Goal: Task Accomplishment & Management: Use online tool/utility

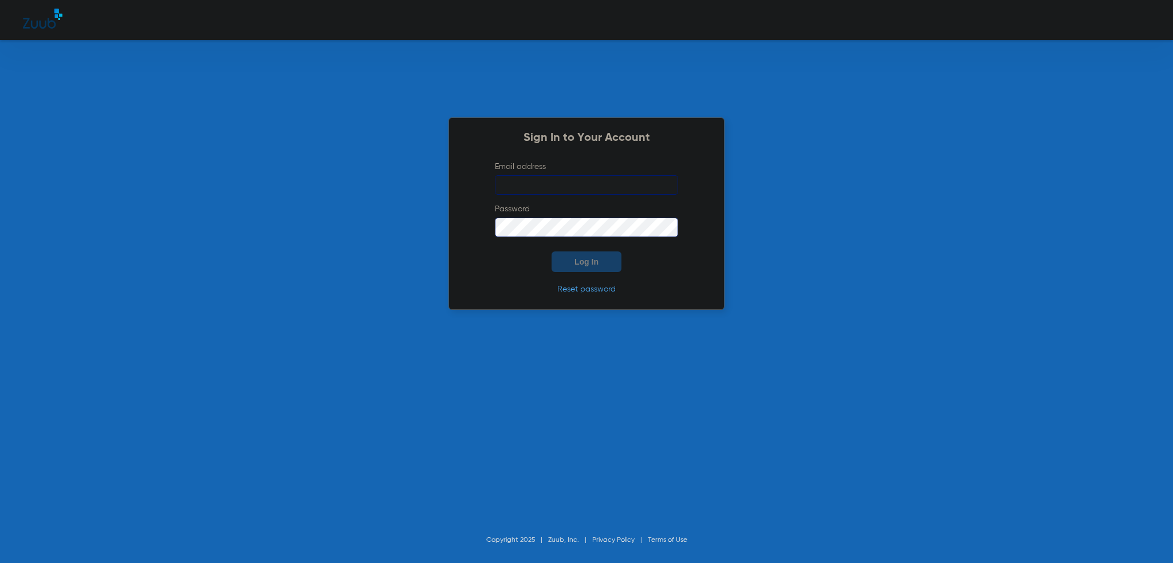
type input "[PERSON_NAME][EMAIL_ADDRESS][PERSON_NAME][DOMAIN_NAME]"
click at [585, 265] on span "Log In" at bounding box center [586, 261] width 24 height 9
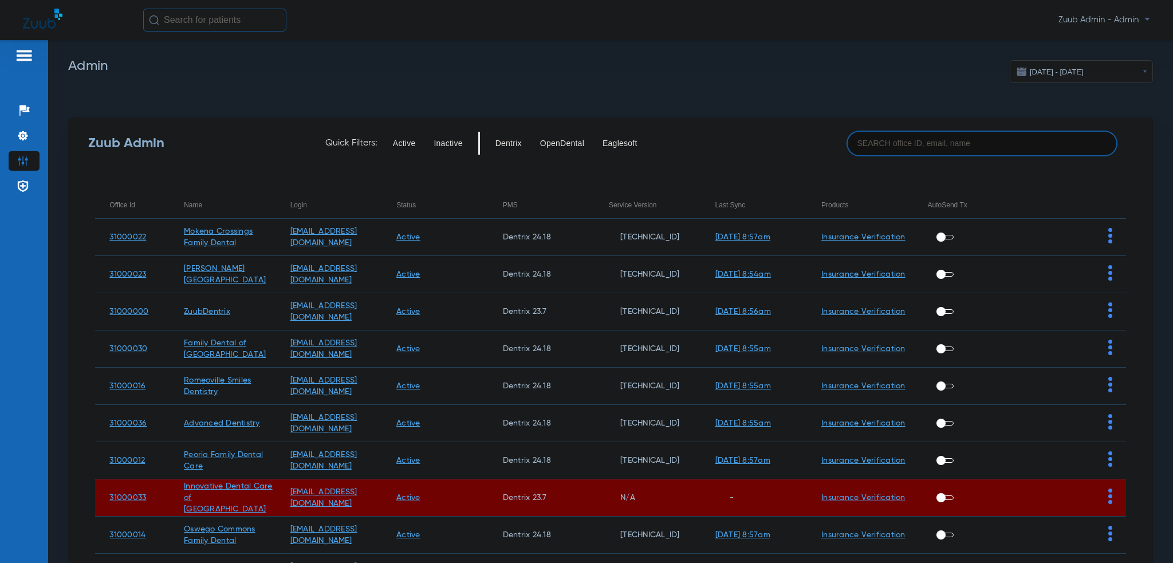
click at [896, 151] on input at bounding box center [981, 144] width 271 height 26
paste input "31000022"
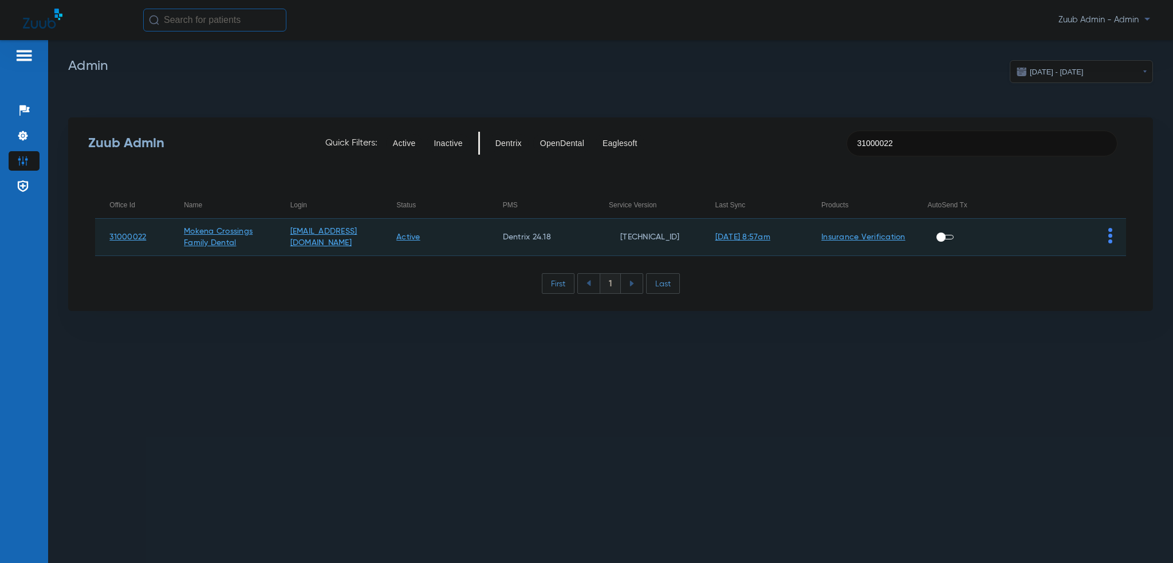
type input "31000022"
click at [1116, 241] on td at bounding box center [1072, 237] width 107 height 37
click at [1111, 240] on img at bounding box center [1110, 235] width 4 height 15
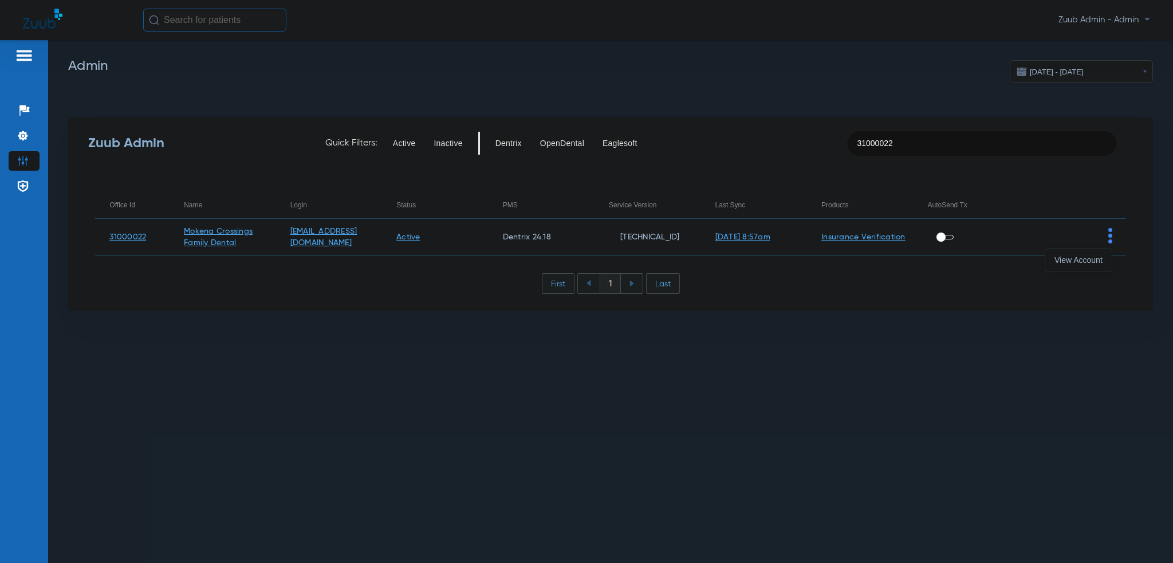
click at [1098, 258] on span "View Account" at bounding box center [1078, 260] width 48 height 8
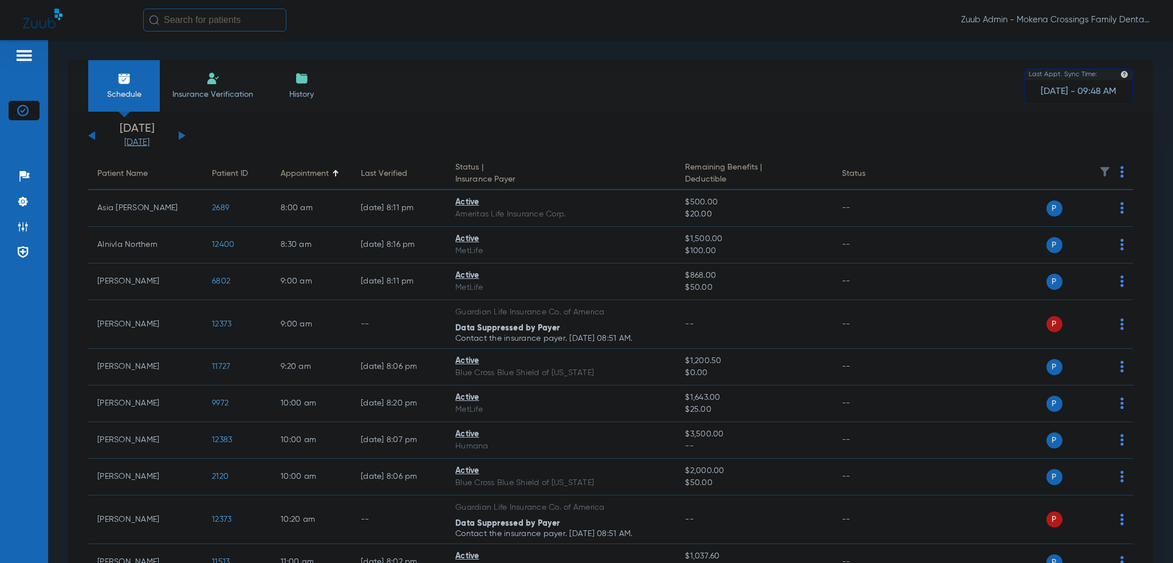
click at [192, 22] on input "text" at bounding box center [214, 20] width 143 height 23
paste input "12386"
type input "12386"
click at [235, 67] on td "12386" at bounding box center [249, 61] width 28 height 16
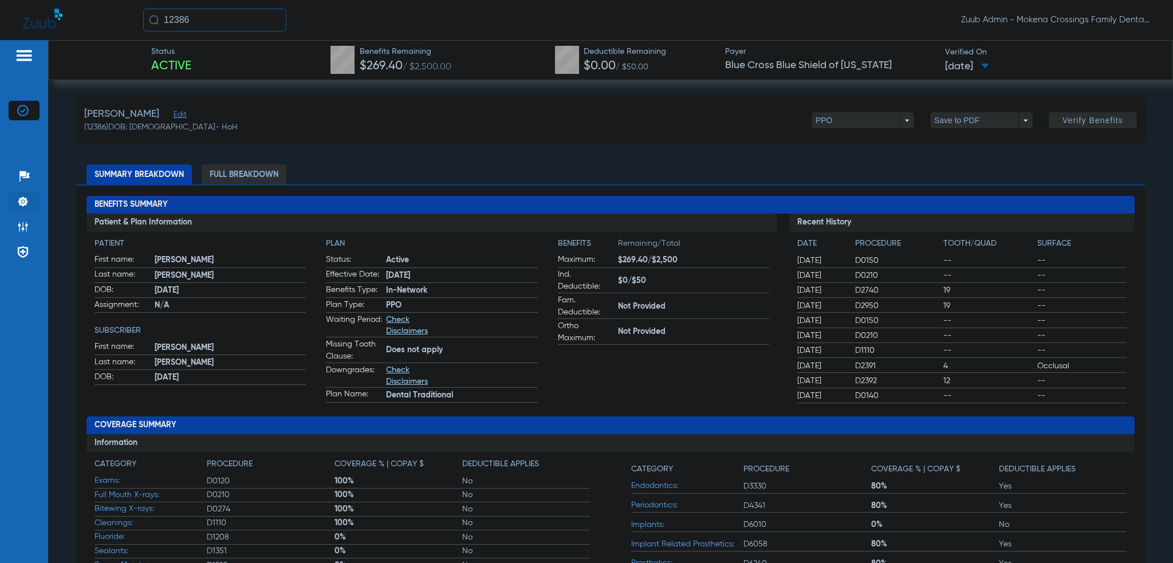
click at [23, 199] on img at bounding box center [22, 201] width 11 height 11
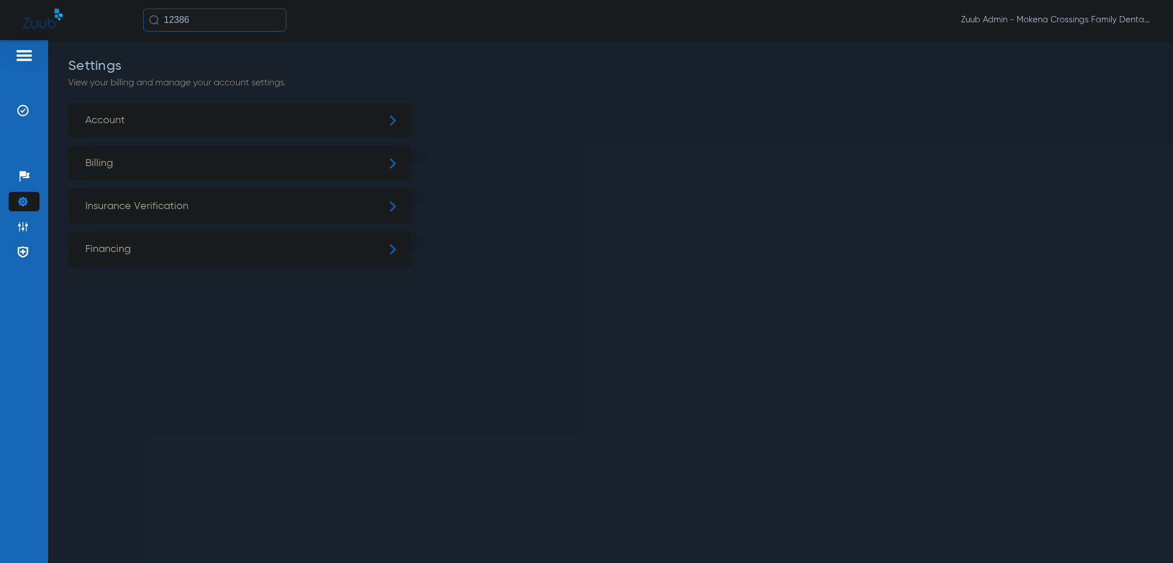
click at [175, 219] on span "Insurance Verification" at bounding box center [240, 206] width 344 height 34
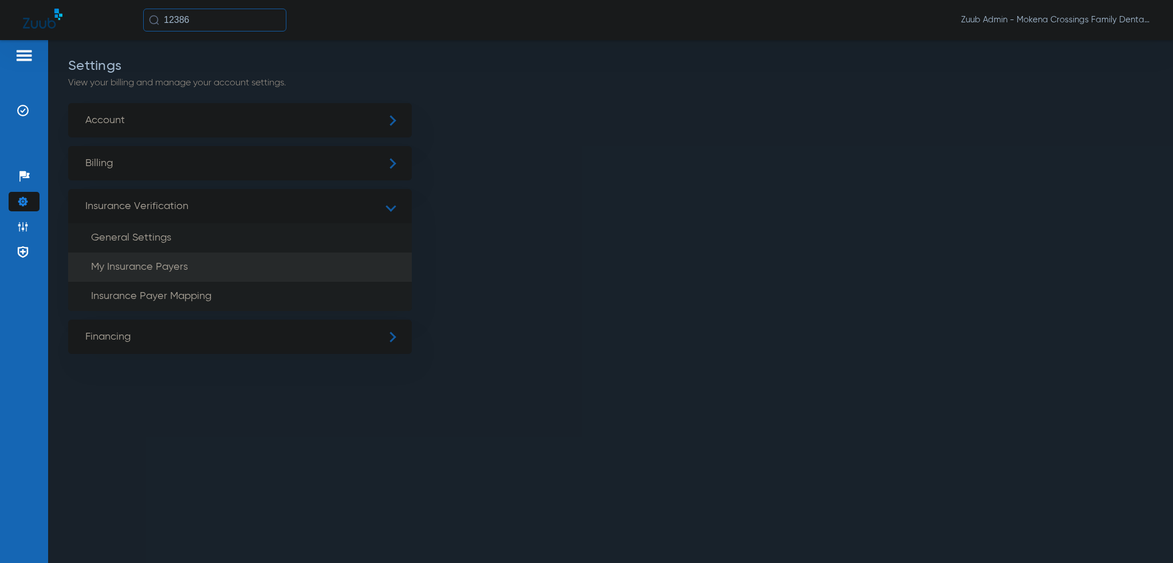
click at [186, 270] on span "My Insurance Payers" at bounding box center [139, 267] width 97 height 10
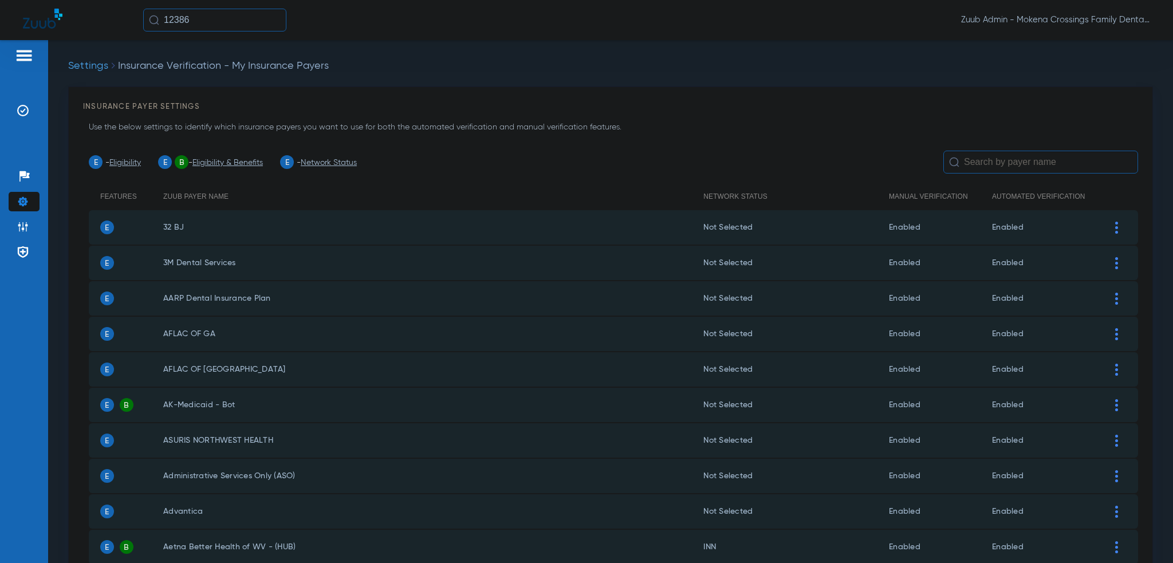
click at [987, 167] on input "text" at bounding box center [1040, 162] width 195 height 23
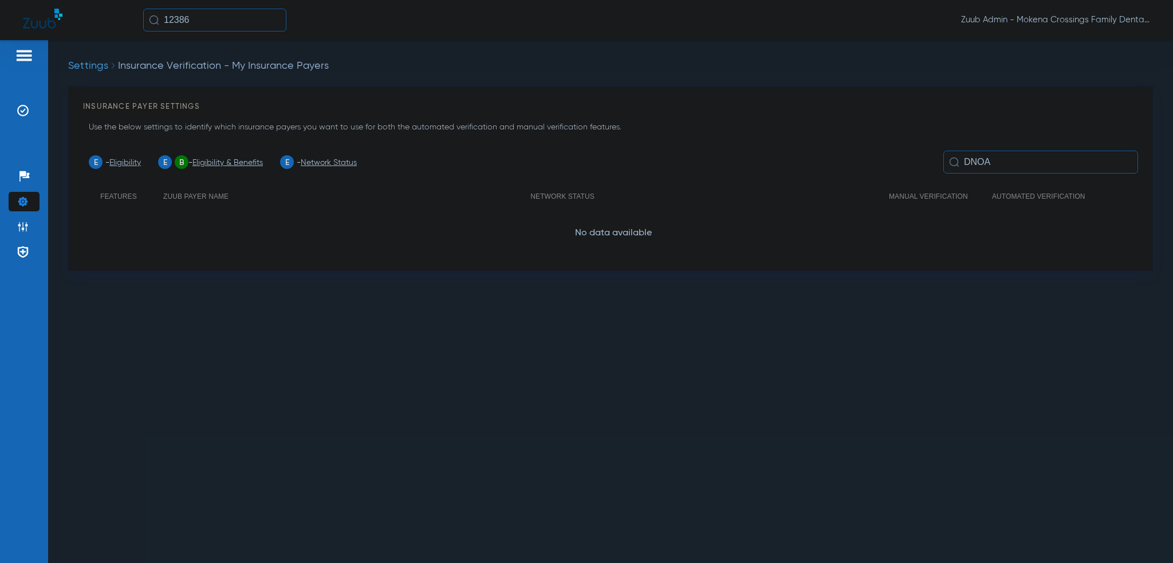
type input "DNOA"
click at [181, 41] on div "Settings Insurance Verification - My Insurance Payers Insurance Payer Settings …" at bounding box center [610, 301] width 1125 height 523
click at [192, 27] on input "12386" at bounding box center [214, 20] width 143 height 23
click at [253, 63] on td "12386" at bounding box center [249, 61] width 28 height 16
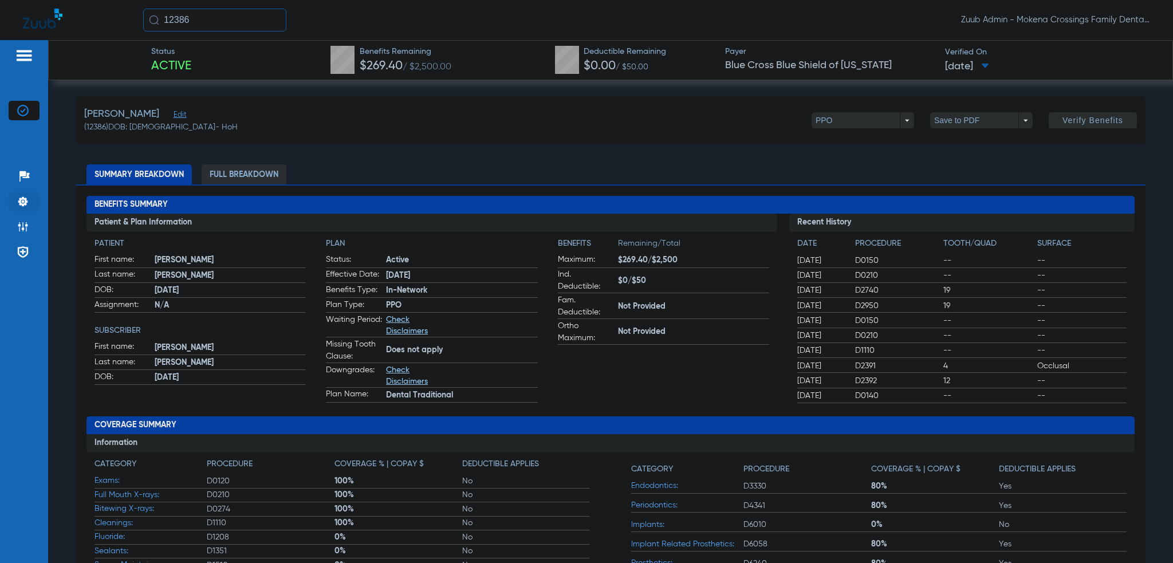
click at [25, 203] on img at bounding box center [22, 201] width 11 height 11
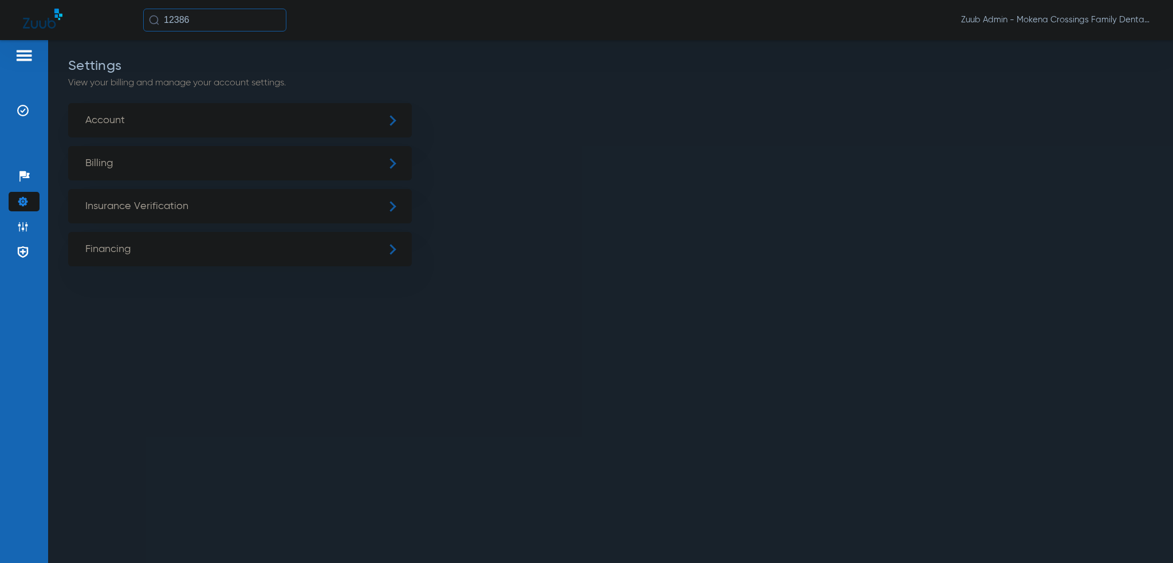
click at [184, 199] on span "Insurance Verification" at bounding box center [240, 206] width 344 height 34
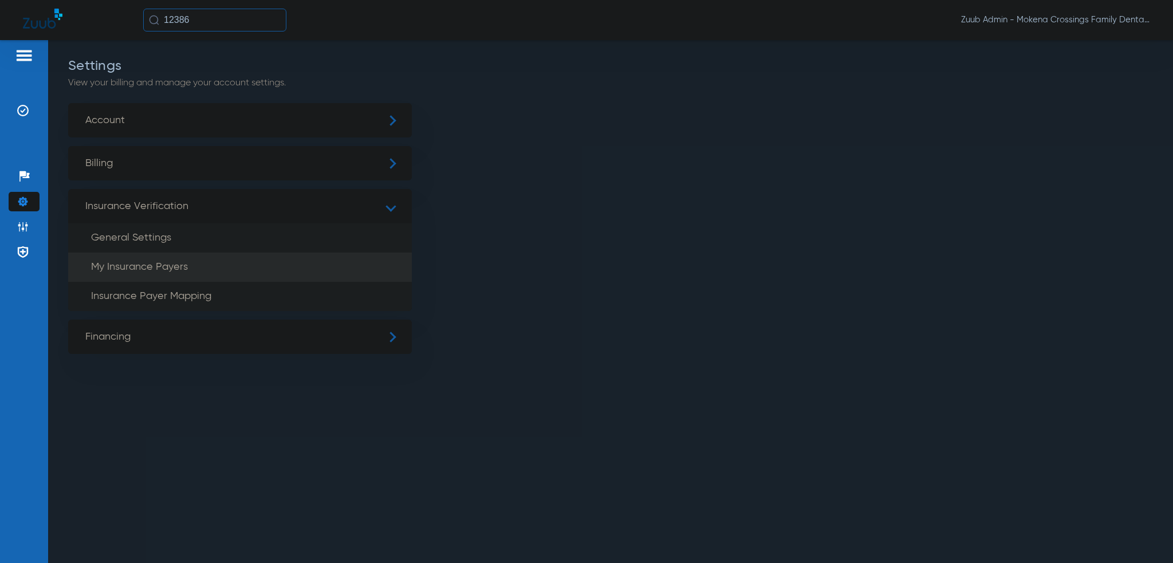
click at [190, 270] on li "My Insurance Payers" at bounding box center [240, 267] width 344 height 29
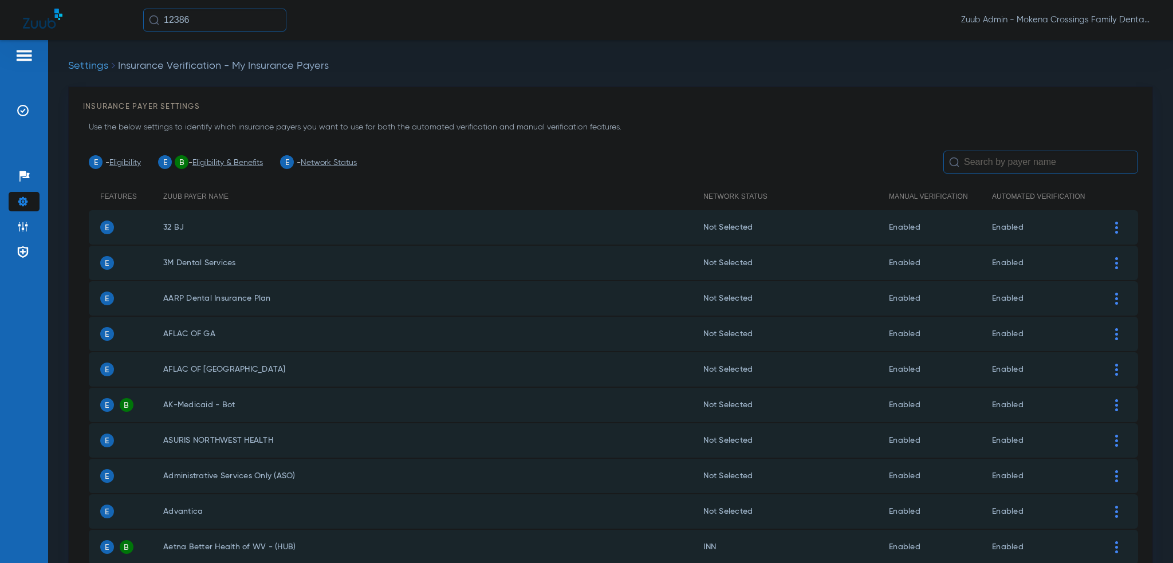
click at [963, 162] on input "text" at bounding box center [1040, 162] width 195 height 23
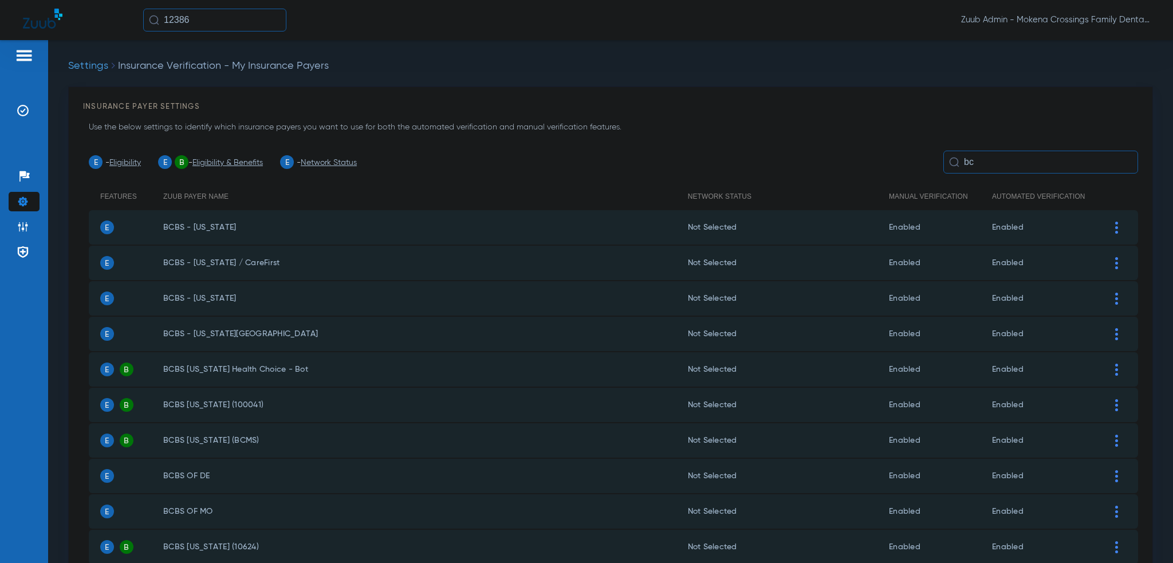
type input "b"
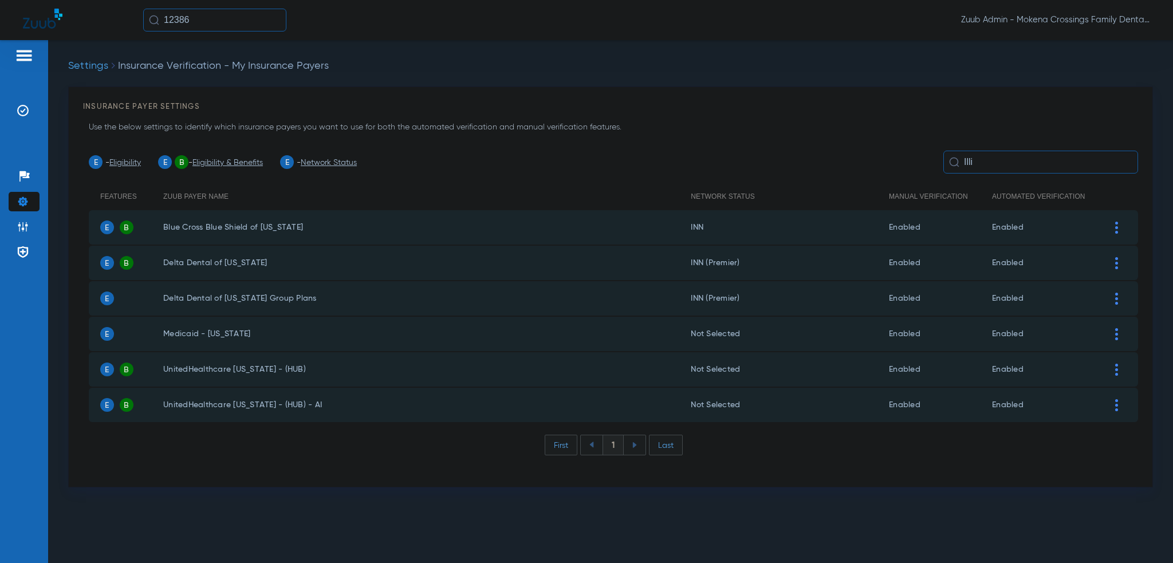
type input "Illi"
click at [808, 228] on td "INN" at bounding box center [790, 227] width 198 height 34
click at [1112, 222] on div at bounding box center [1117, 228] width 20 height 12
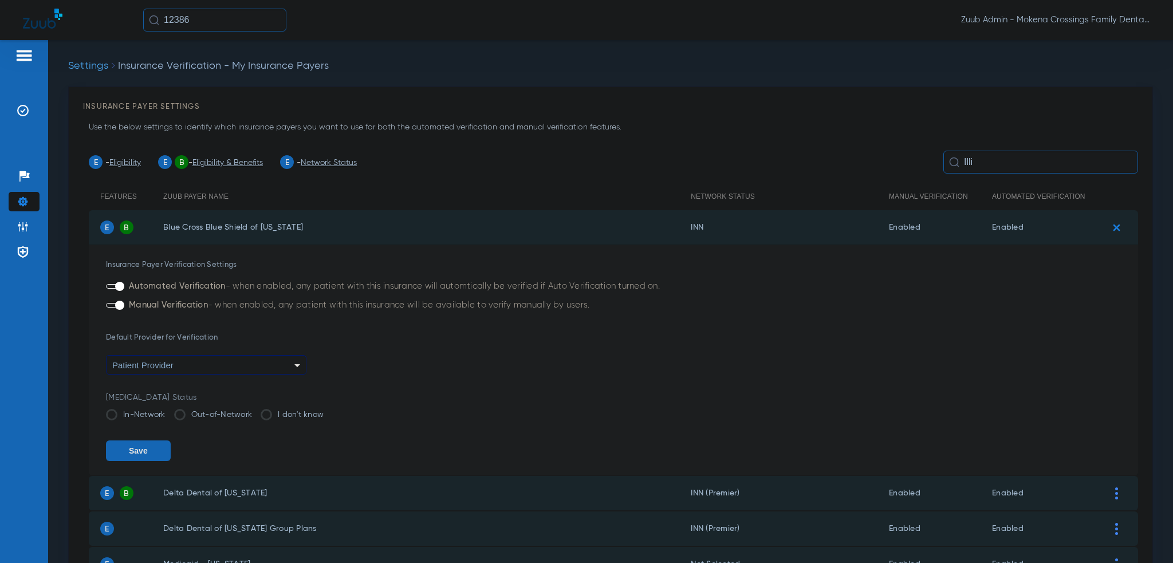
click at [172, 23] on input "12386" at bounding box center [214, 20] width 143 height 23
click at [342, 69] on div "Name ID DOB Office ID [PERSON_NAME] 12386 [DATE] 31000022" at bounding box center [249, 54] width 215 height 41
click at [333, 65] on td "31000022" at bounding box center [326, 61] width 59 height 16
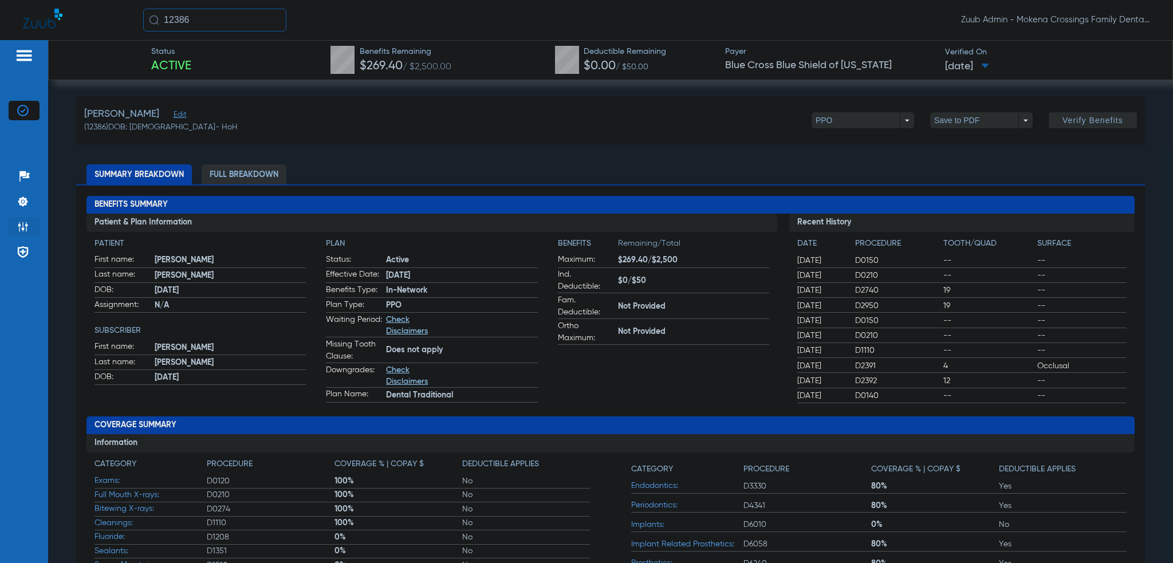
click at [22, 229] on img at bounding box center [22, 226] width 11 height 11
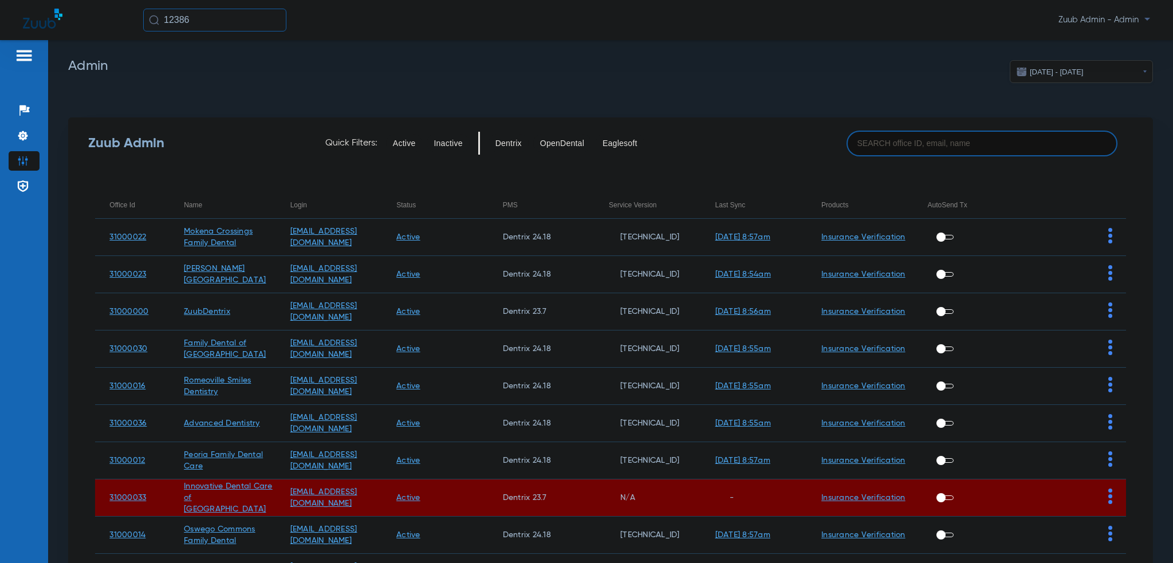
click at [914, 144] on input at bounding box center [981, 144] width 271 height 26
paste input "31000002"
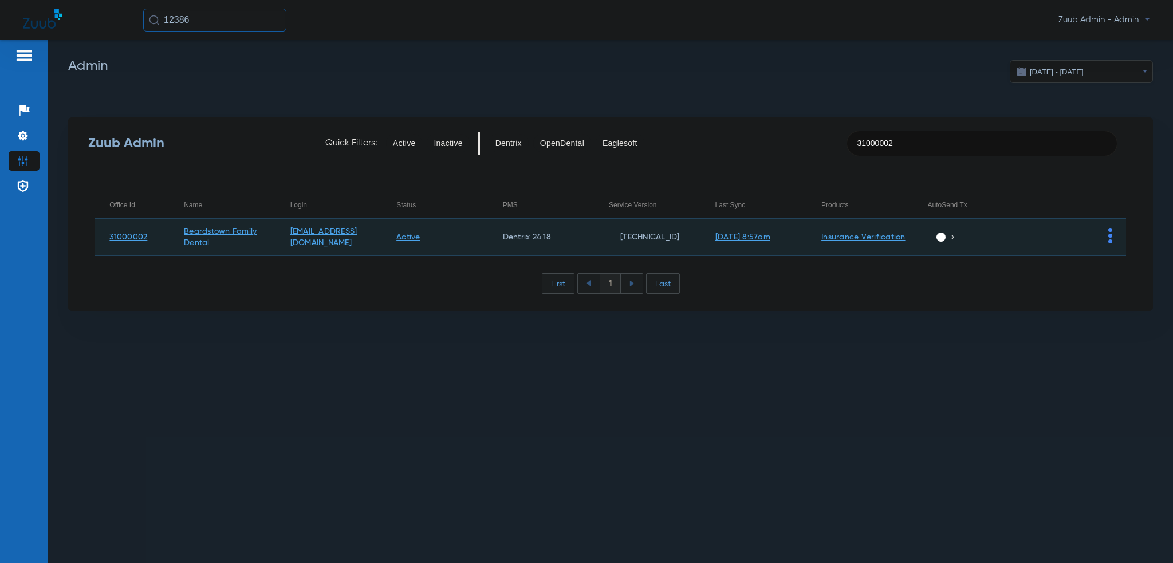
type input "31000002"
click at [1109, 240] on img at bounding box center [1110, 235] width 4 height 15
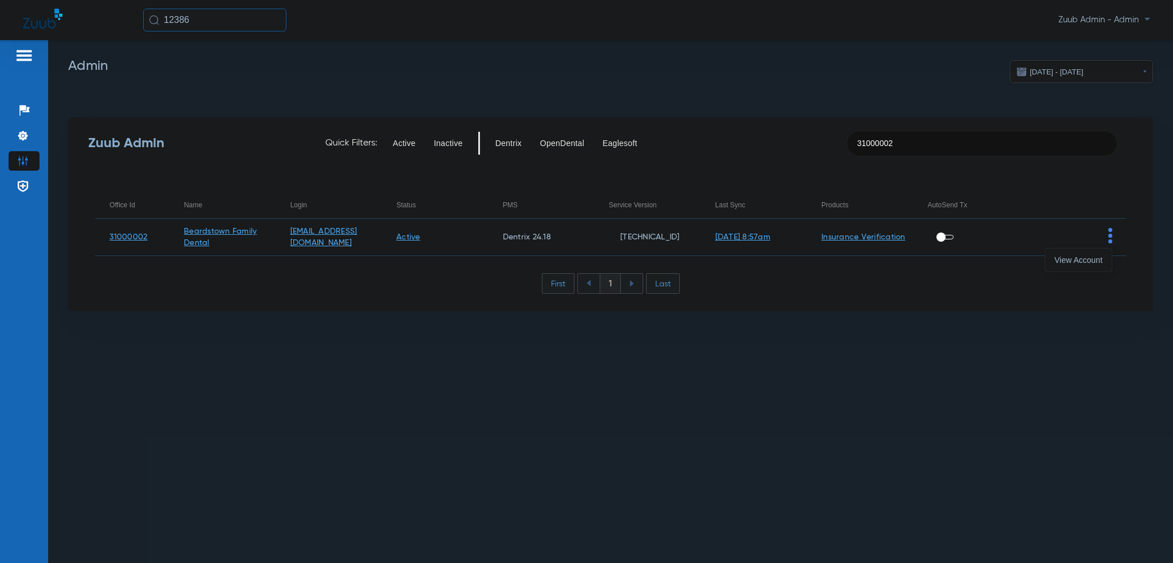
click at [1097, 259] on span "View Account" at bounding box center [1078, 260] width 48 height 8
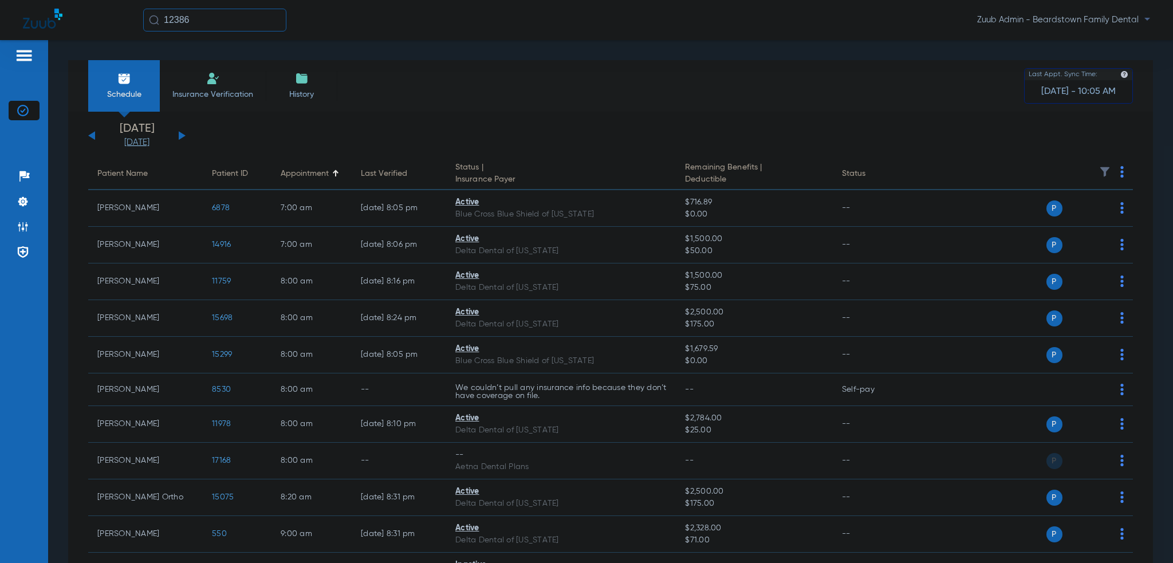
click at [207, 32] on div "12386 Zuub Admin - Beardstown Family Dental" at bounding box center [586, 20] width 1173 height 40
click at [211, 25] on input "12386" at bounding box center [214, 20] width 143 height 23
paste input "1631"
type input "11631"
click at [237, 66] on td "11631" at bounding box center [249, 61] width 25 height 16
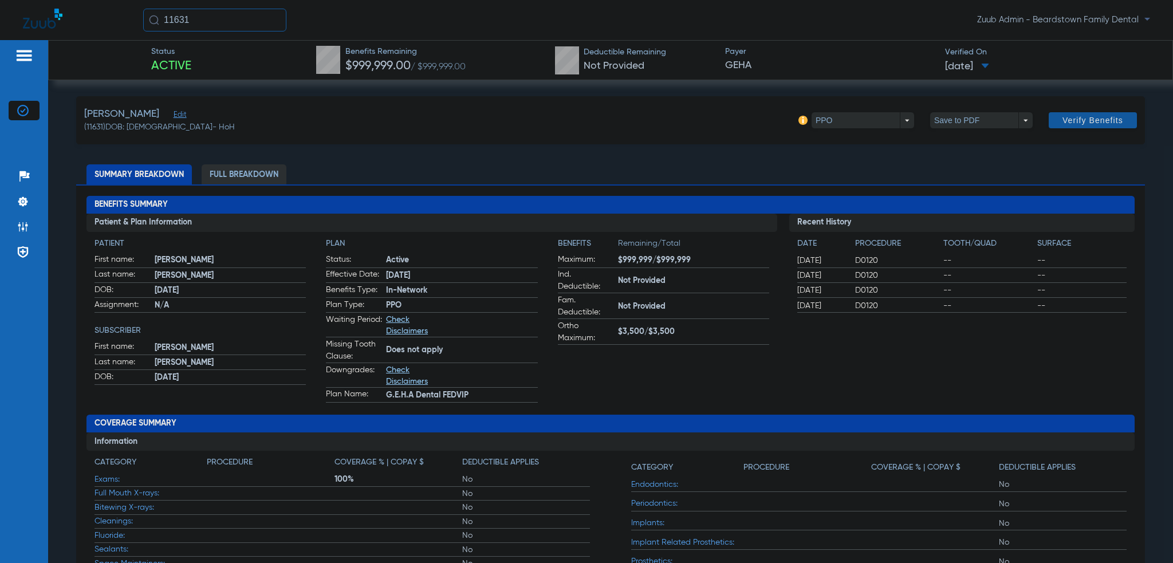
click at [1069, 123] on span "Verify Benefits" at bounding box center [1092, 120] width 61 height 9
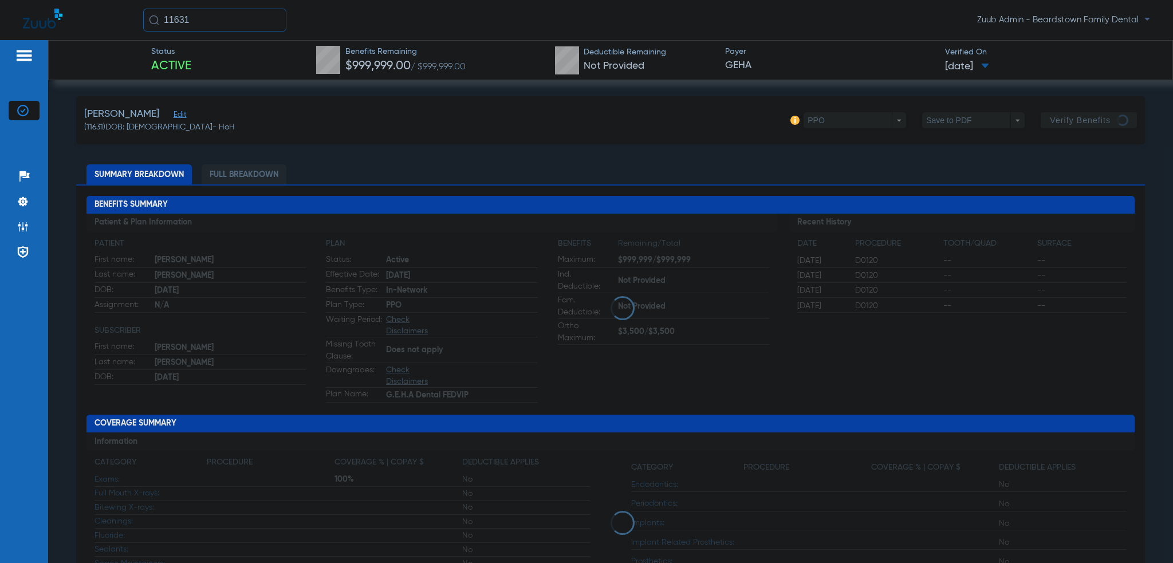
click at [214, 13] on input "11631" at bounding box center [214, 20] width 143 height 23
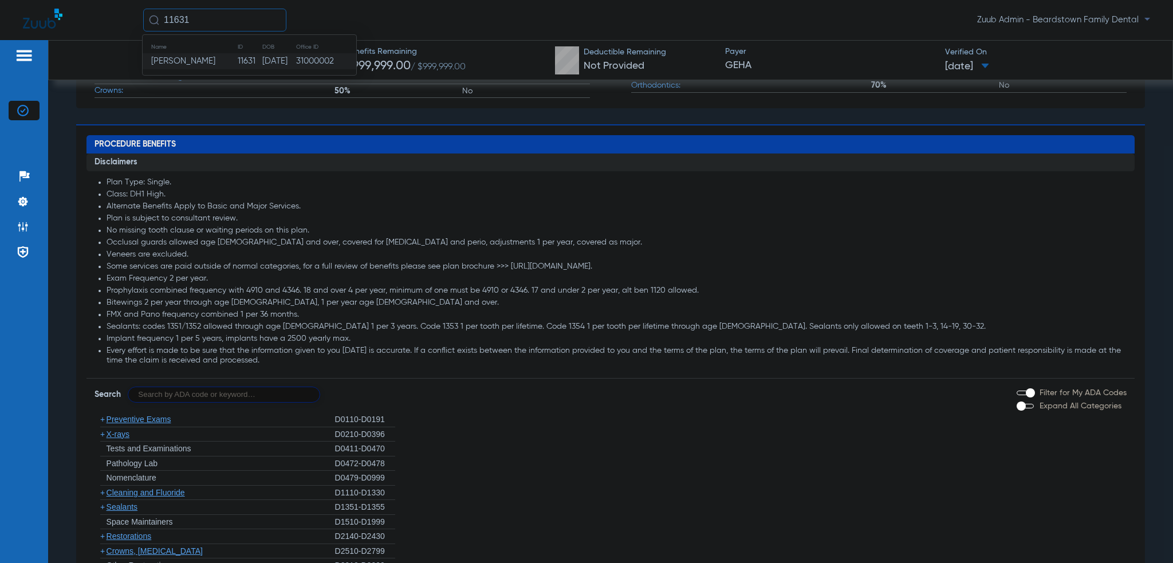
scroll to position [607, 0]
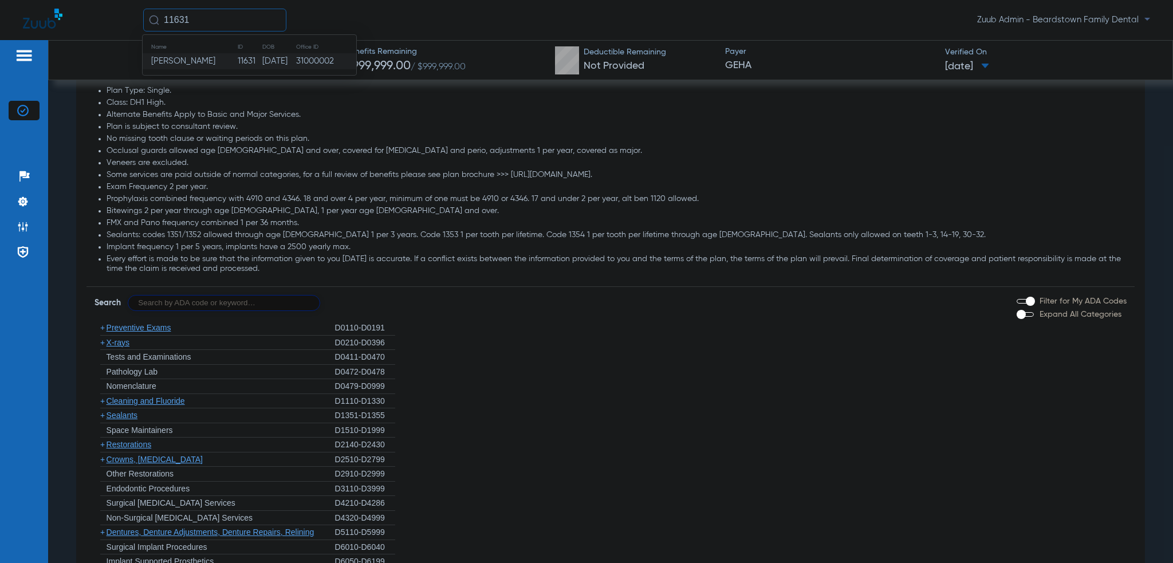
click at [103, 396] on span "+" at bounding box center [102, 400] width 5 height 9
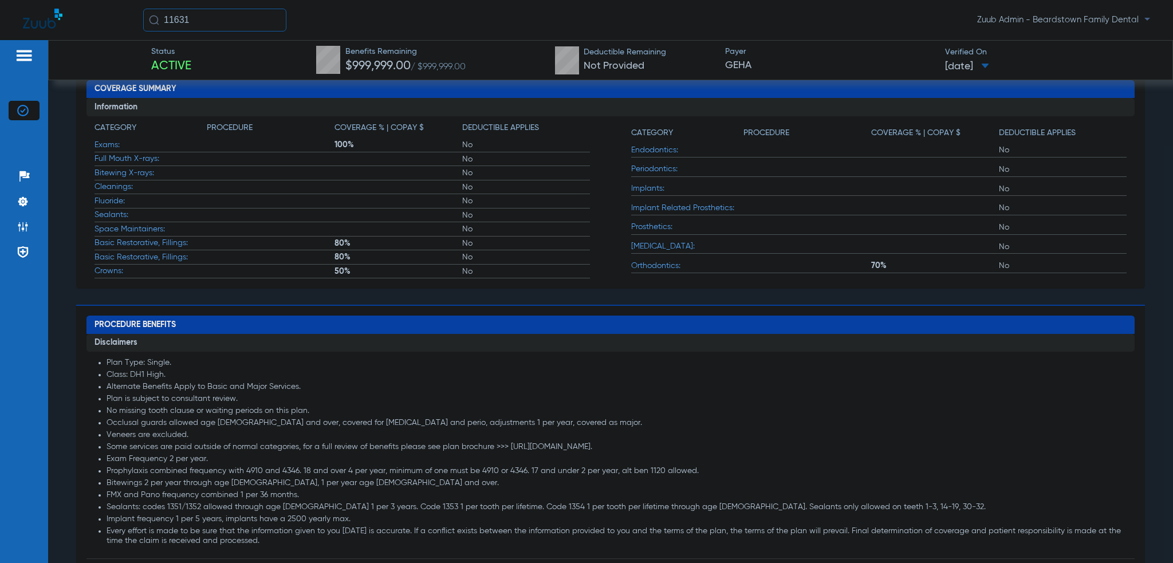
scroll to position [320, 0]
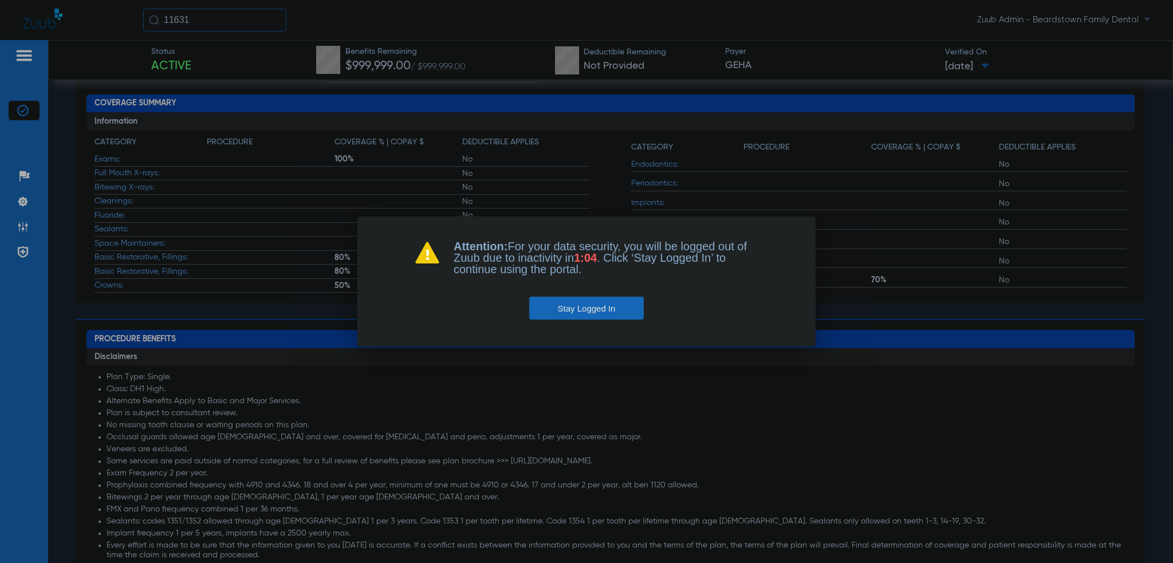
drag, startPoint x: 564, startPoint y: 301, endPoint x: 551, endPoint y: 287, distance: 19.1
click at [564, 301] on button "Stay Logged In" at bounding box center [586, 308] width 115 height 23
